Goal: Task Accomplishment & Management: Complete application form

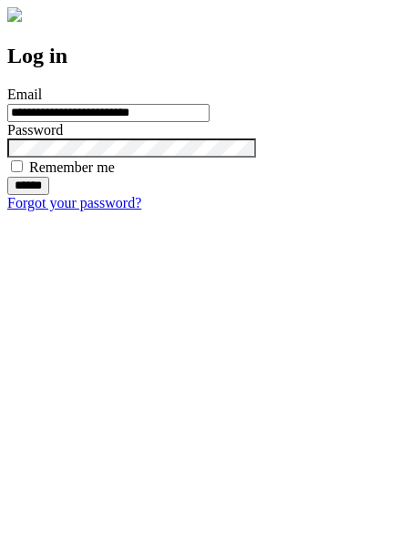
type input "**********"
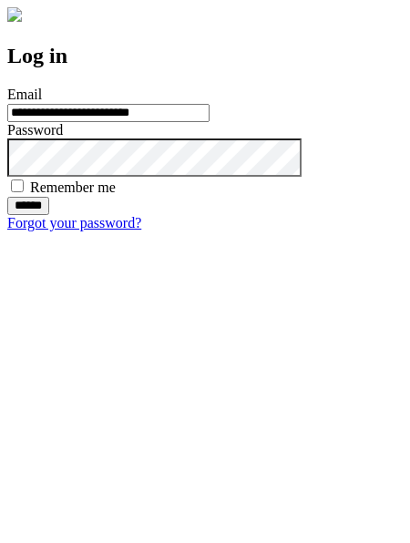
click at [49, 215] on input "******" at bounding box center [28, 206] width 42 height 18
